Goal: Transaction & Acquisition: Purchase product/service

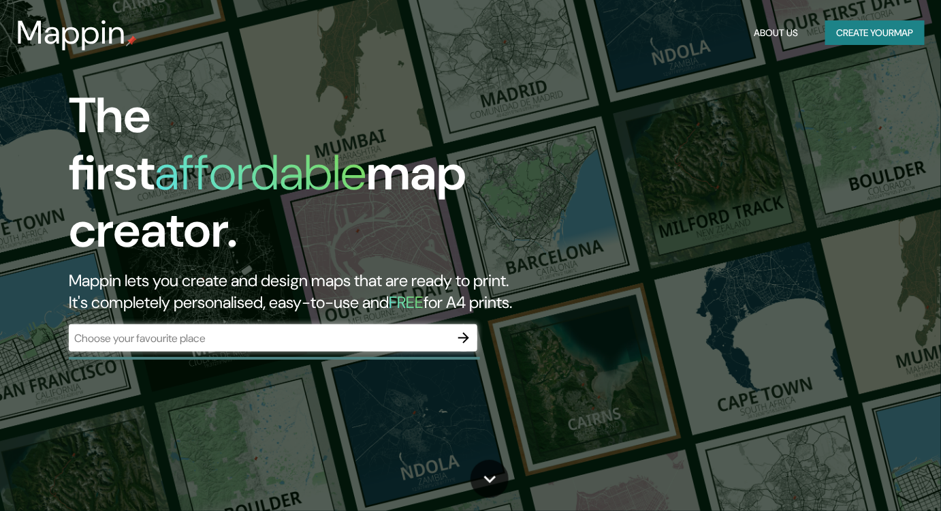
click at [117, 336] on div "​" at bounding box center [273, 337] width 409 height 27
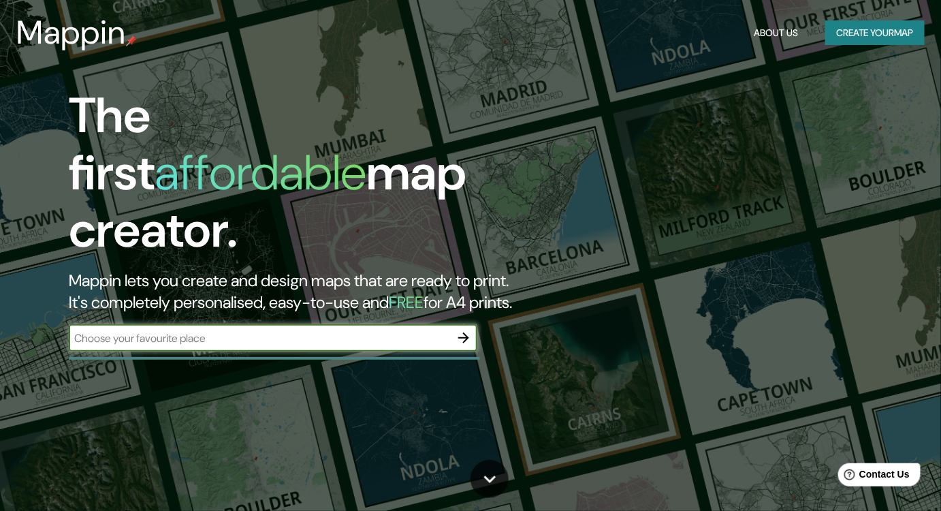
click at [155, 330] on input "text" at bounding box center [259, 338] width 381 height 16
type input "s"
type input "[GEOGRAPHIC_DATA][US_STATE]"
click at [466, 330] on icon "button" at bounding box center [464, 338] width 16 height 16
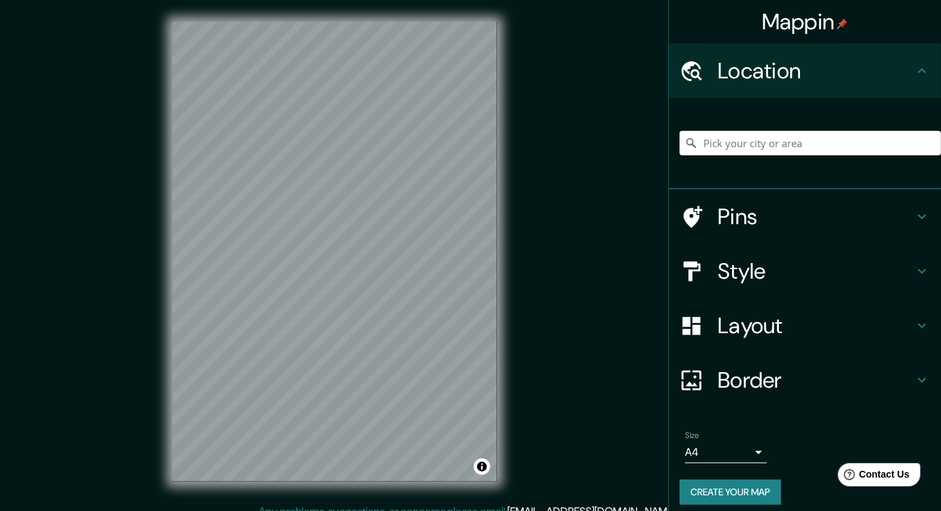
click at [586, 264] on div "Mappin Location Pins Style Layout Border Choose a border. Hint : you can make l…" at bounding box center [470, 262] width 941 height 525
click at [516, 289] on div "© Mapbox © OpenStreetMap Improve this map" at bounding box center [334, 251] width 368 height 503
click at [525, 234] on div "Mappin Location Pins Style Layout Border Choose a border. Hint : you can make l…" at bounding box center [470, 262] width 941 height 525
click at [775, 138] on input "Pick your city or area" at bounding box center [811, 143] width 262 height 25
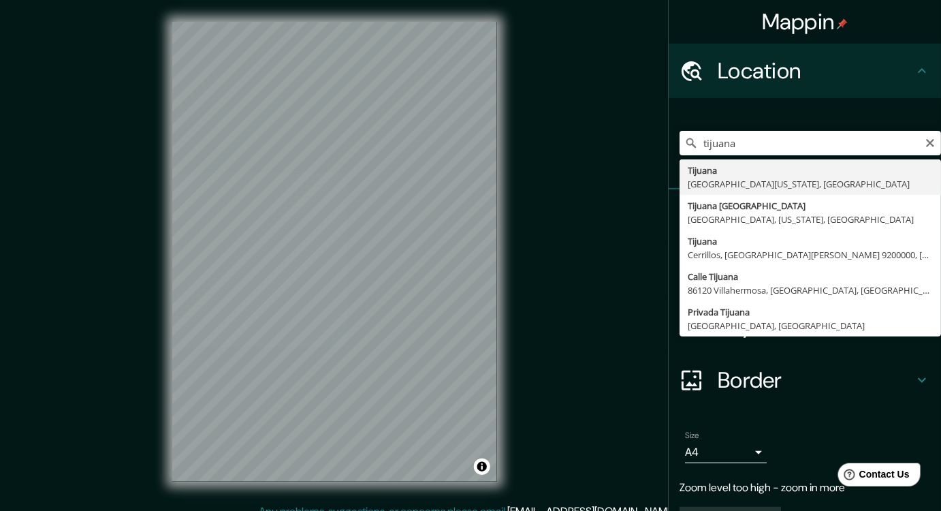
type input "Tijuana, Baja California, México"
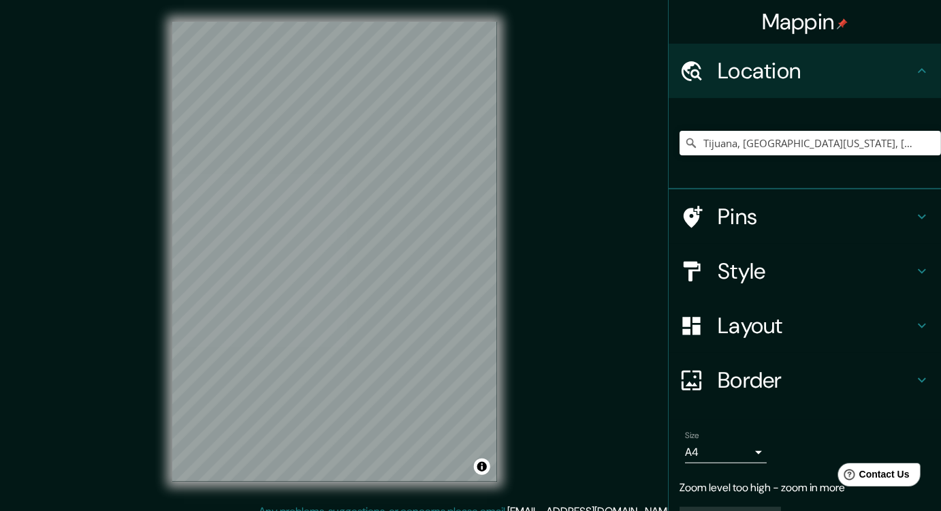
click at [547, 283] on div "Mappin Location Tijuana, Baja California, México Pins Style Layout Border Choos…" at bounding box center [470, 262] width 941 height 525
click at [156, 316] on div "© Mapbox © OpenStreetMap Improve this map" at bounding box center [334, 251] width 368 height 503
click at [165, 211] on div "© Mapbox © OpenStreetMap Improve this map" at bounding box center [334, 251] width 368 height 503
click at [537, 336] on div "Mappin Location Tijuana, Baja California, México Pins Style Layout Border Choos…" at bounding box center [470, 262] width 941 height 525
click at [758, 269] on h4 "Style" at bounding box center [816, 270] width 196 height 27
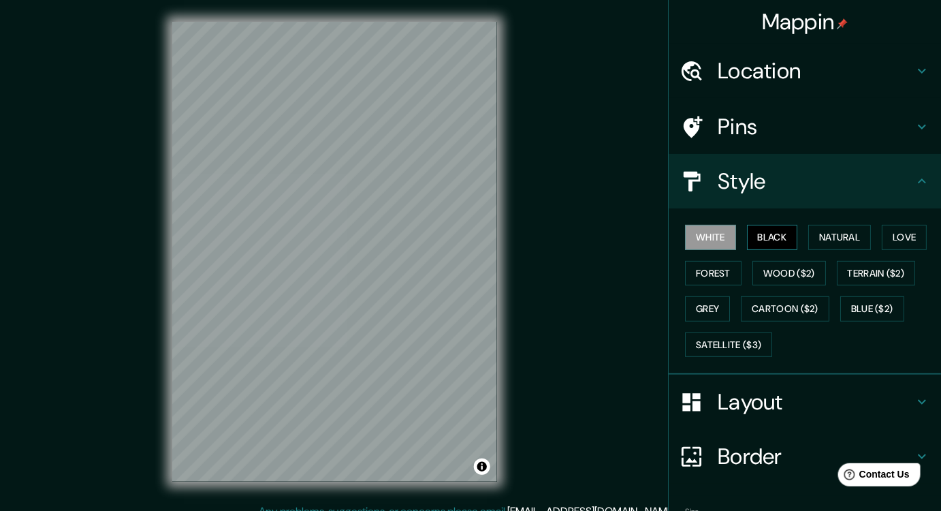
click at [755, 242] on button "Black" at bounding box center [772, 237] width 51 height 25
click at [840, 242] on button "Natural" at bounding box center [839, 237] width 63 height 25
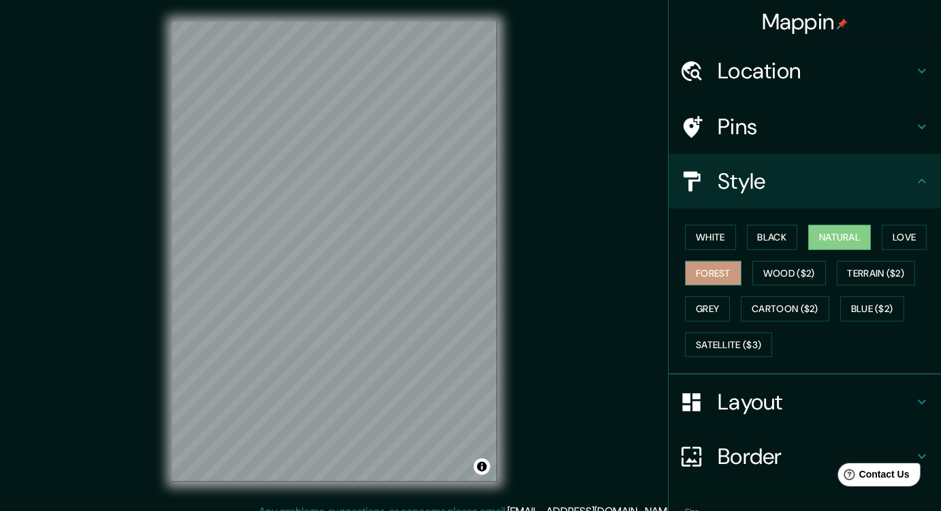
click at [706, 269] on button "Forest" at bounding box center [713, 273] width 57 height 25
click at [770, 274] on button "Wood ($2)" at bounding box center [789, 273] width 74 height 25
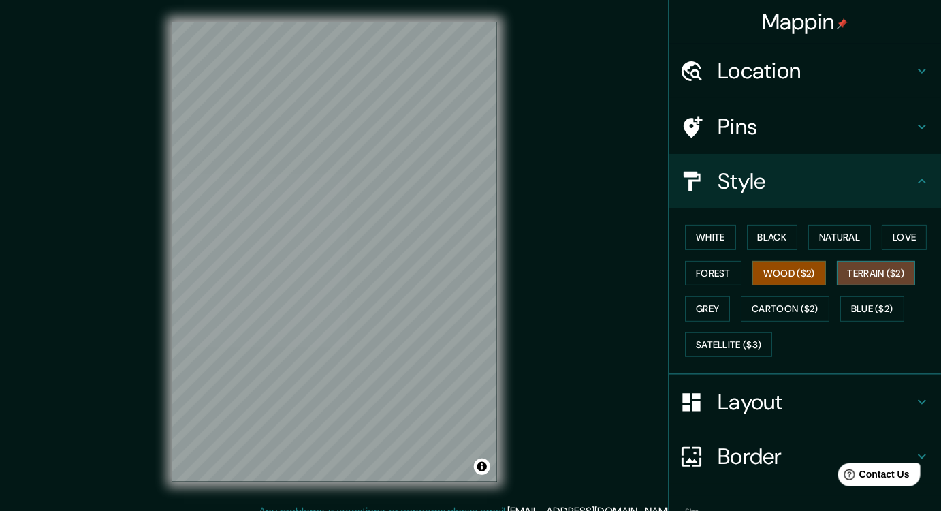
click at [837, 271] on button "Terrain ($2)" at bounding box center [876, 273] width 79 height 25
click at [687, 306] on button "Grey" at bounding box center [707, 308] width 45 height 25
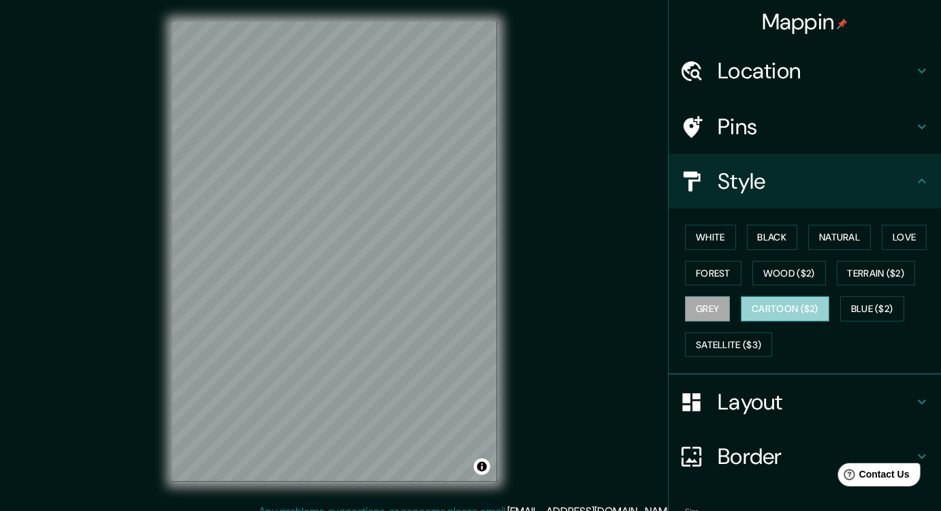
click at [803, 305] on button "Cartoon ($2)" at bounding box center [785, 308] width 89 height 25
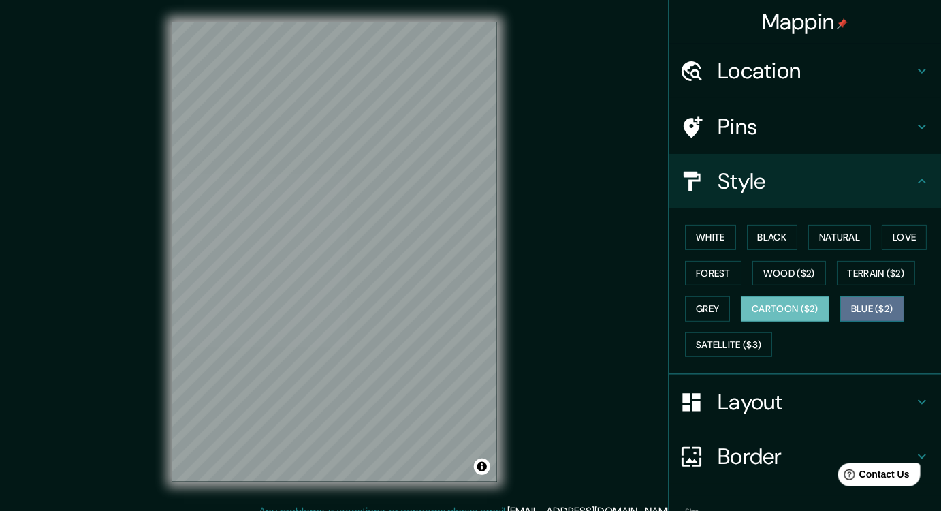
click at [862, 296] on button "Blue ($2)" at bounding box center [872, 308] width 64 height 25
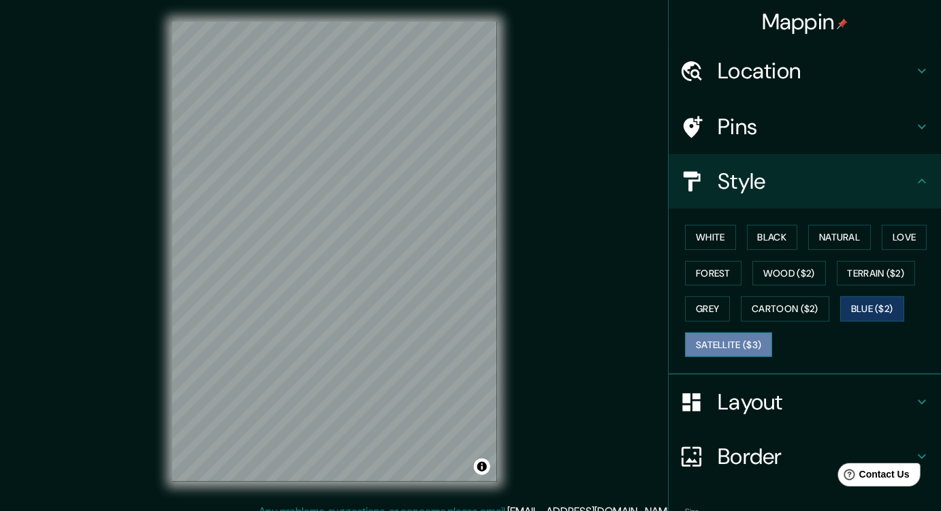
click at [726, 337] on button "Satellite ($3)" at bounding box center [728, 344] width 87 height 25
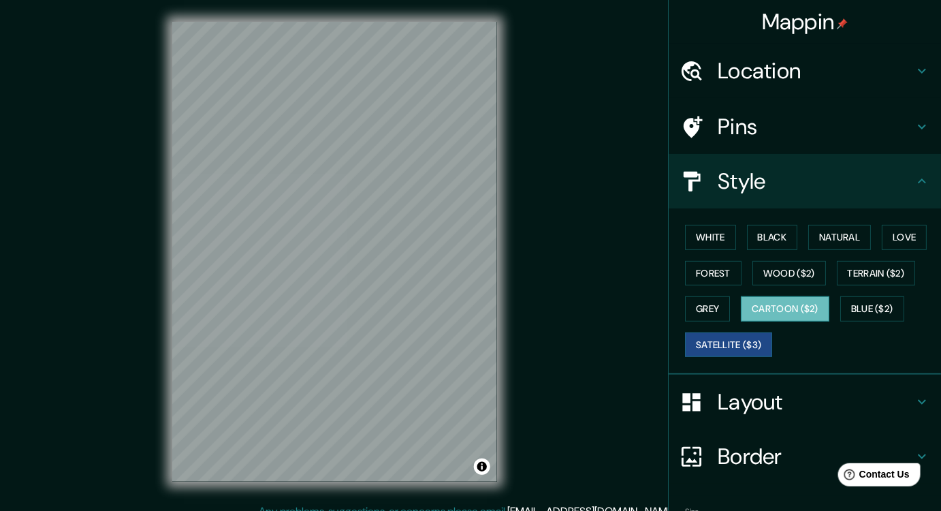
click at [808, 298] on button "Cartoon ($2)" at bounding box center [785, 308] width 89 height 25
click at [695, 234] on button "White" at bounding box center [710, 237] width 51 height 25
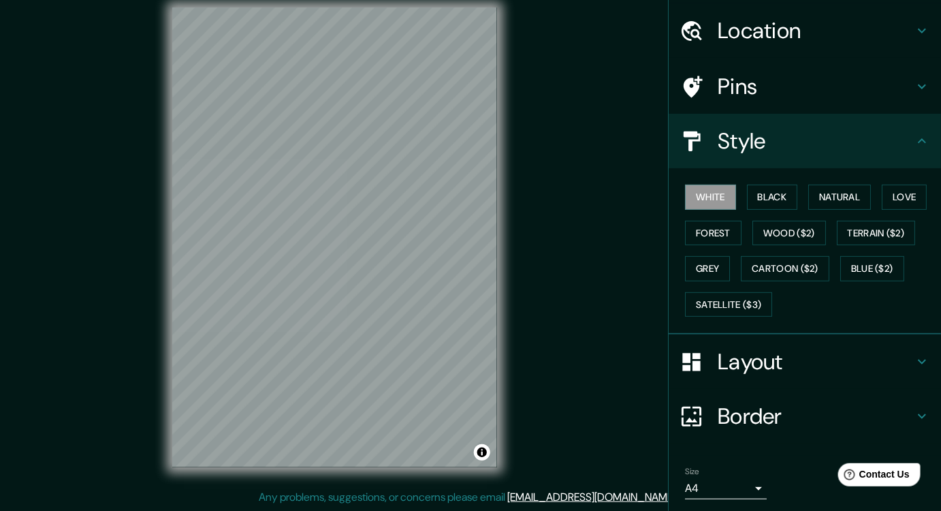
scroll to position [83, 0]
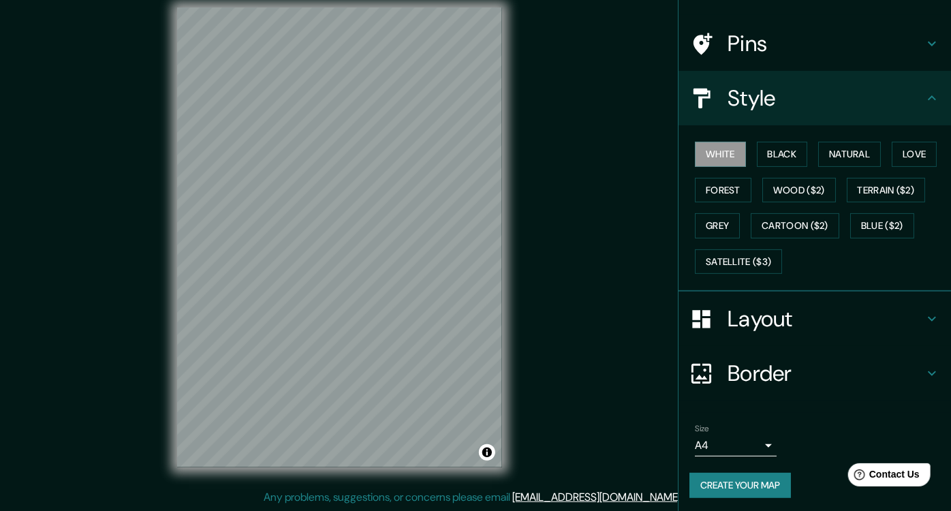
click at [723, 441] on body "Mappin Location Tijuana, Baja California, México Pins Style White Black Natural…" at bounding box center [475, 241] width 951 height 511
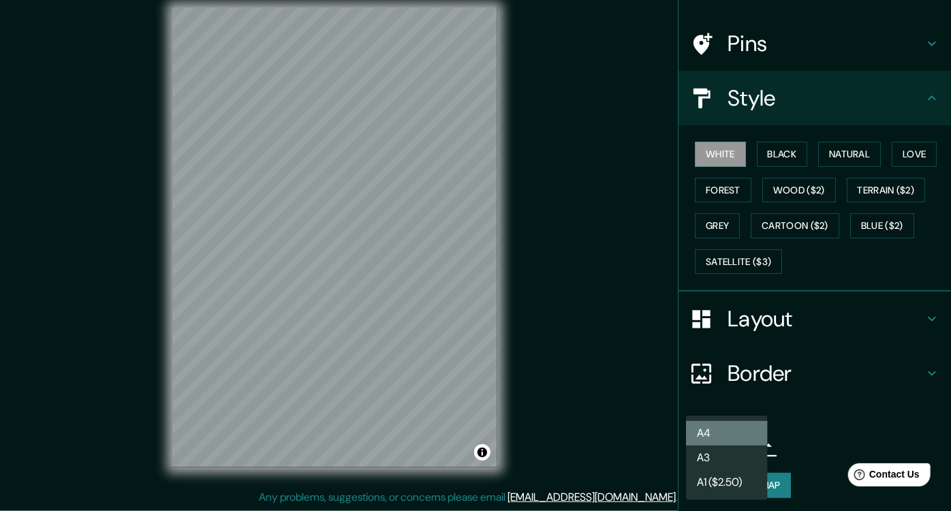
click at [720, 427] on li "A4" at bounding box center [727, 433] width 82 height 25
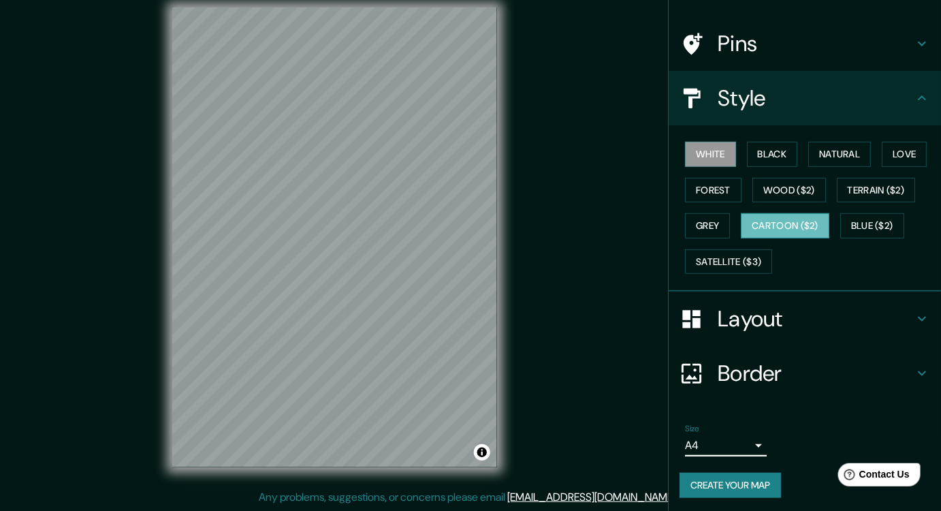
click at [784, 231] on button "Cartoon ($2)" at bounding box center [785, 225] width 89 height 25
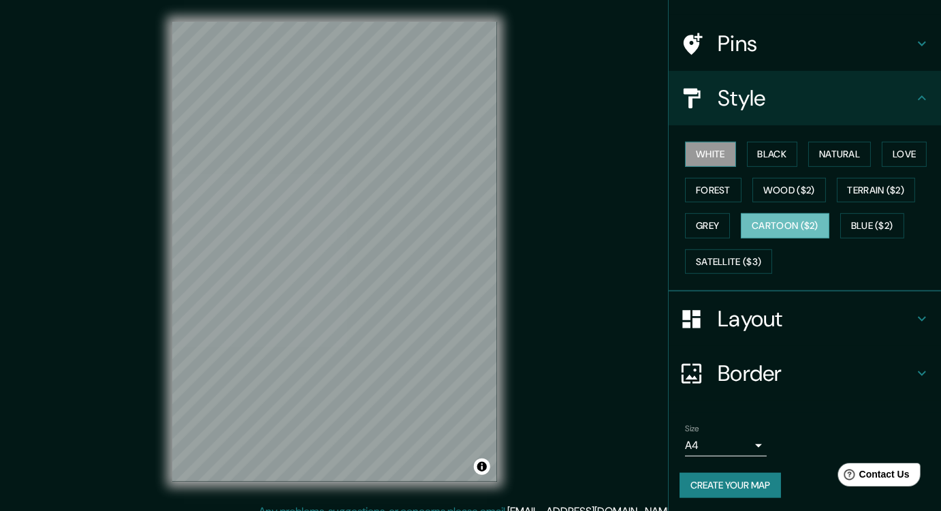
click at [699, 150] on button "White" at bounding box center [710, 154] width 51 height 25
click at [713, 480] on button "Create your map" at bounding box center [730, 485] width 101 height 25
